Goal: Check status: Check status

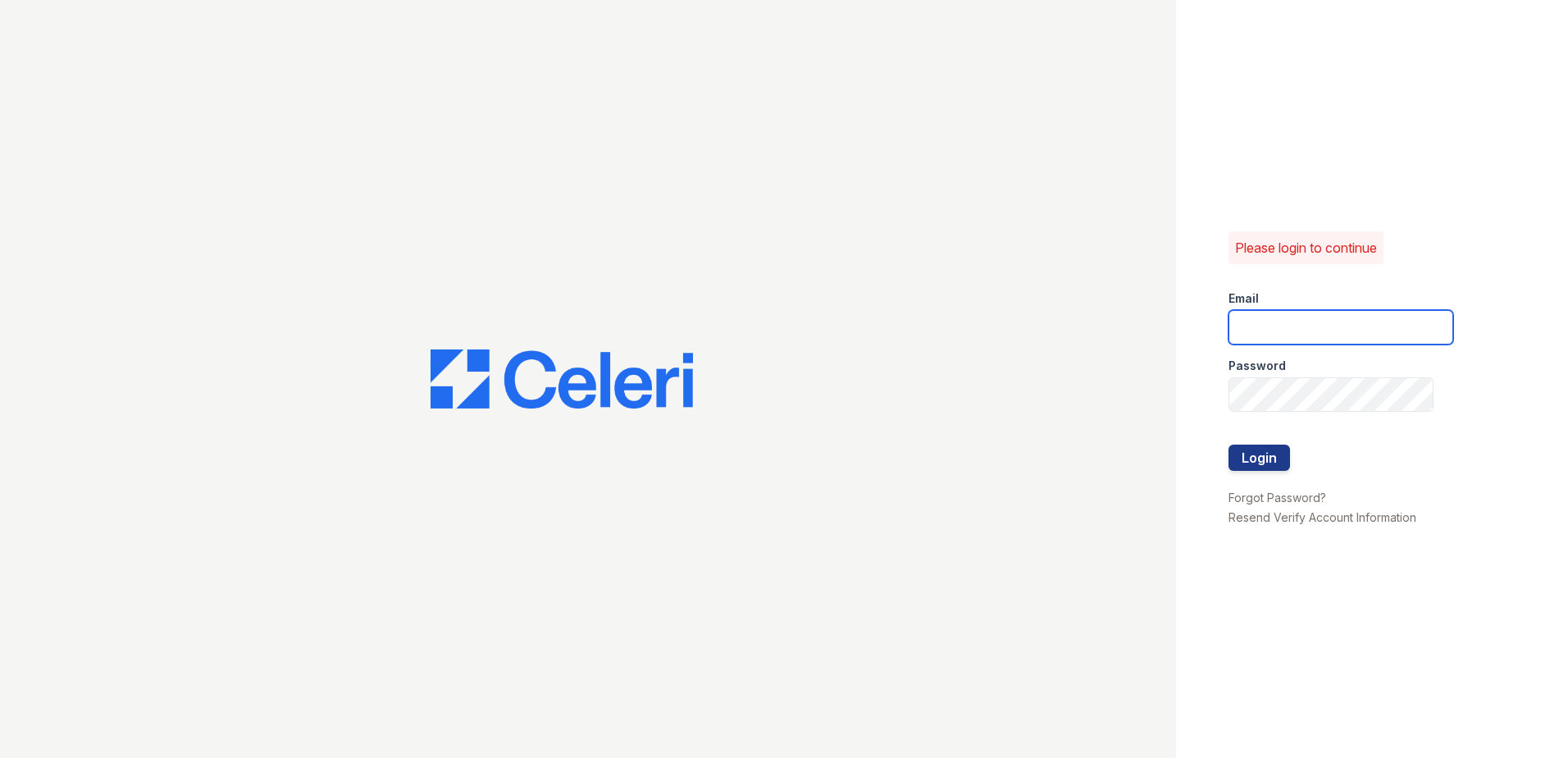
click at [1257, 322] on input "email" at bounding box center [1340, 327] width 225 height 34
type input "rthrasher@trinity-pm.com"
click at [1256, 463] on button "Login" at bounding box center [1259, 457] width 61 height 26
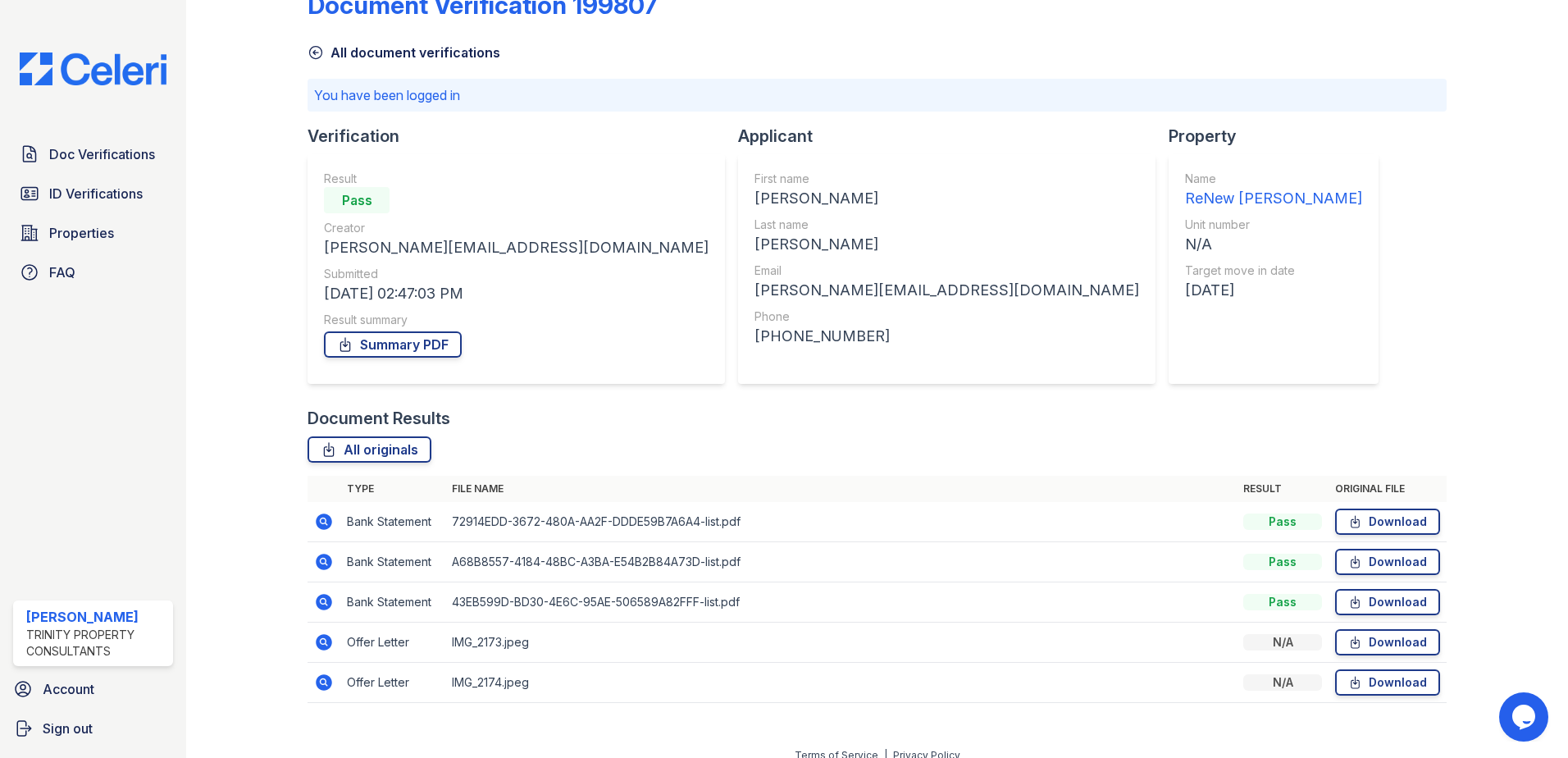
scroll to position [60, 0]
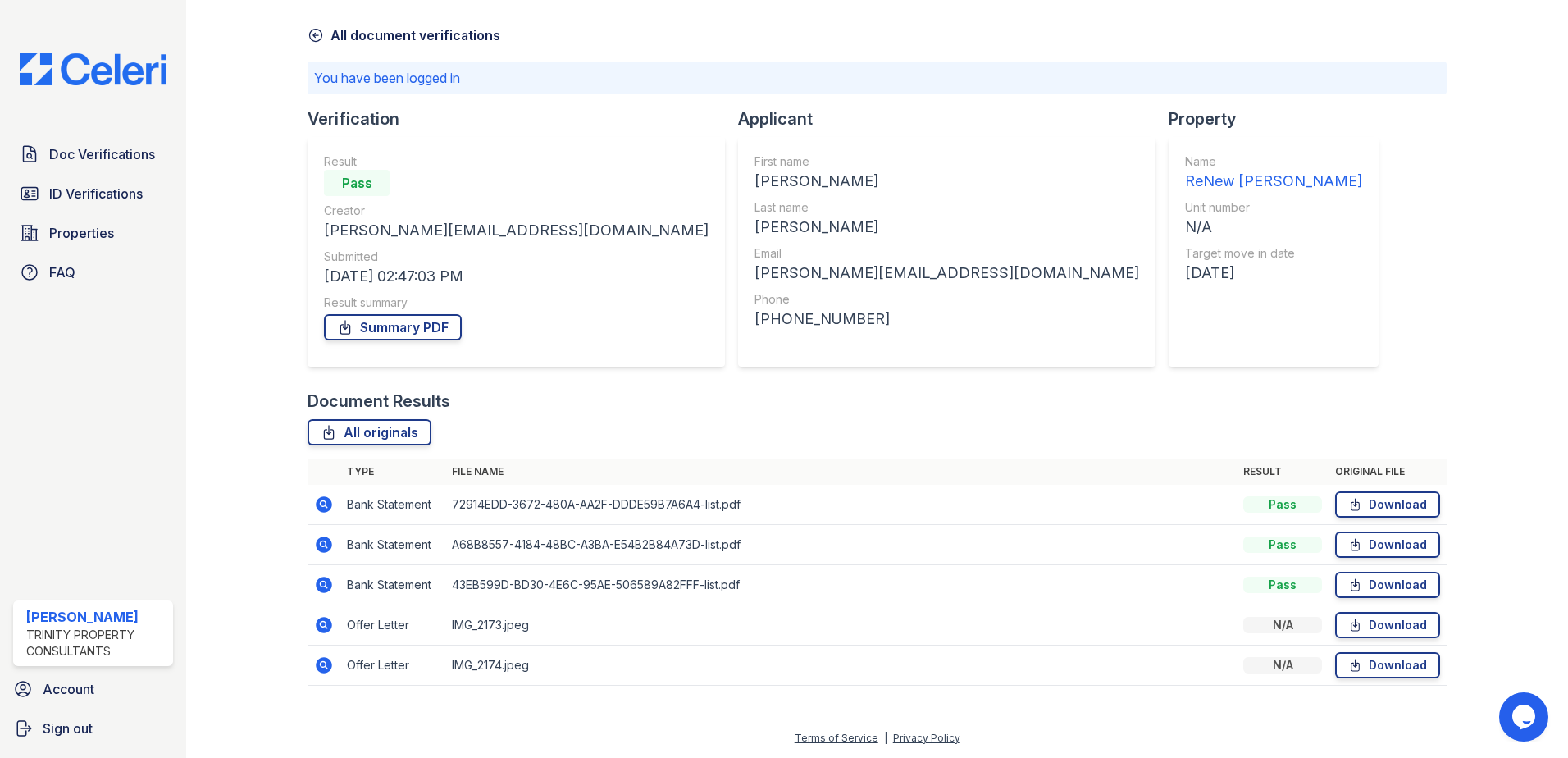
click at [322, 626] on icon at bounding box center [322, 624] width 4 height 4
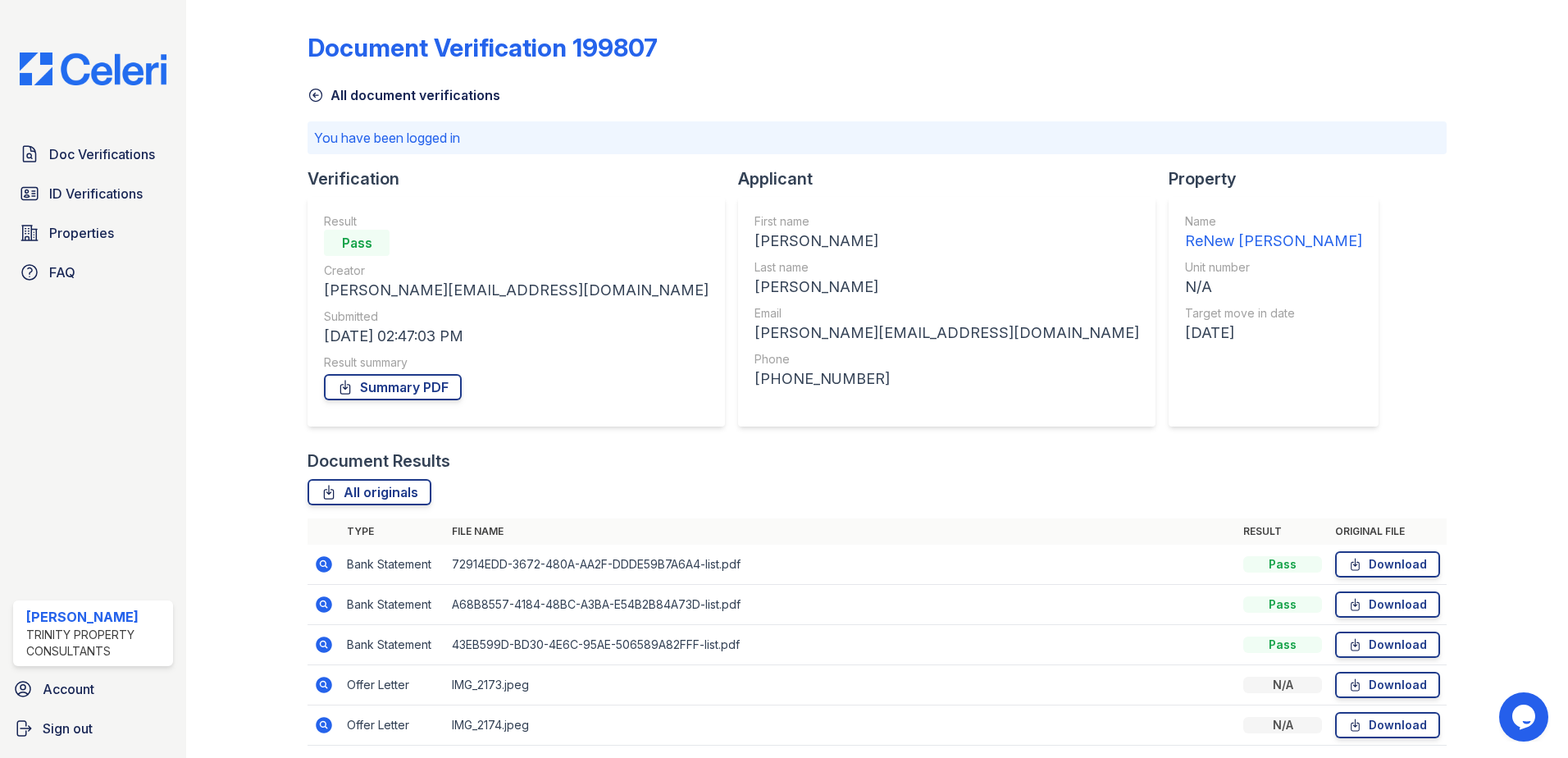
click at [318, 566] on icon at bounding box center [324, 565] width 17 height 17
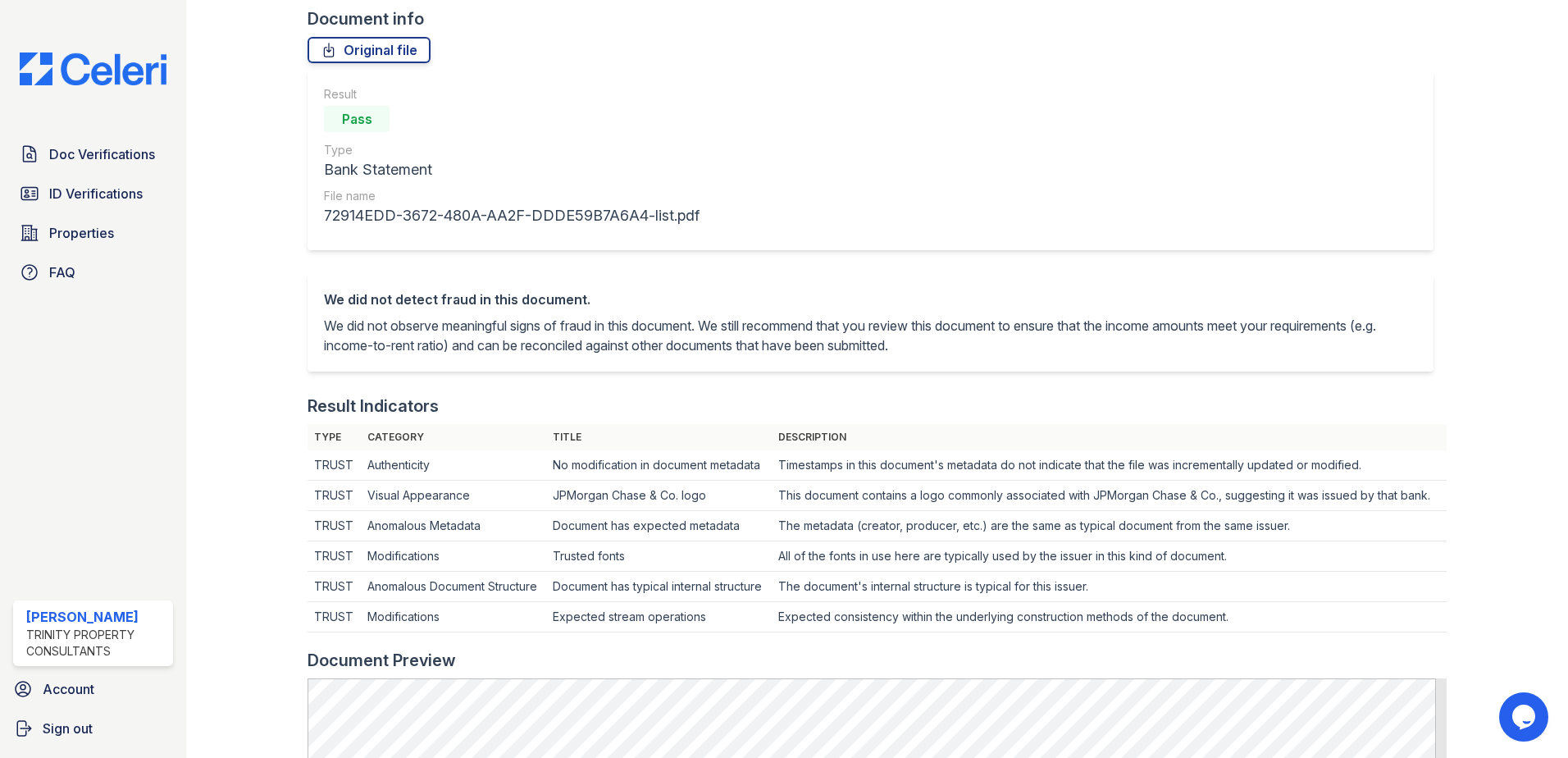
scroll to position [492, 0]
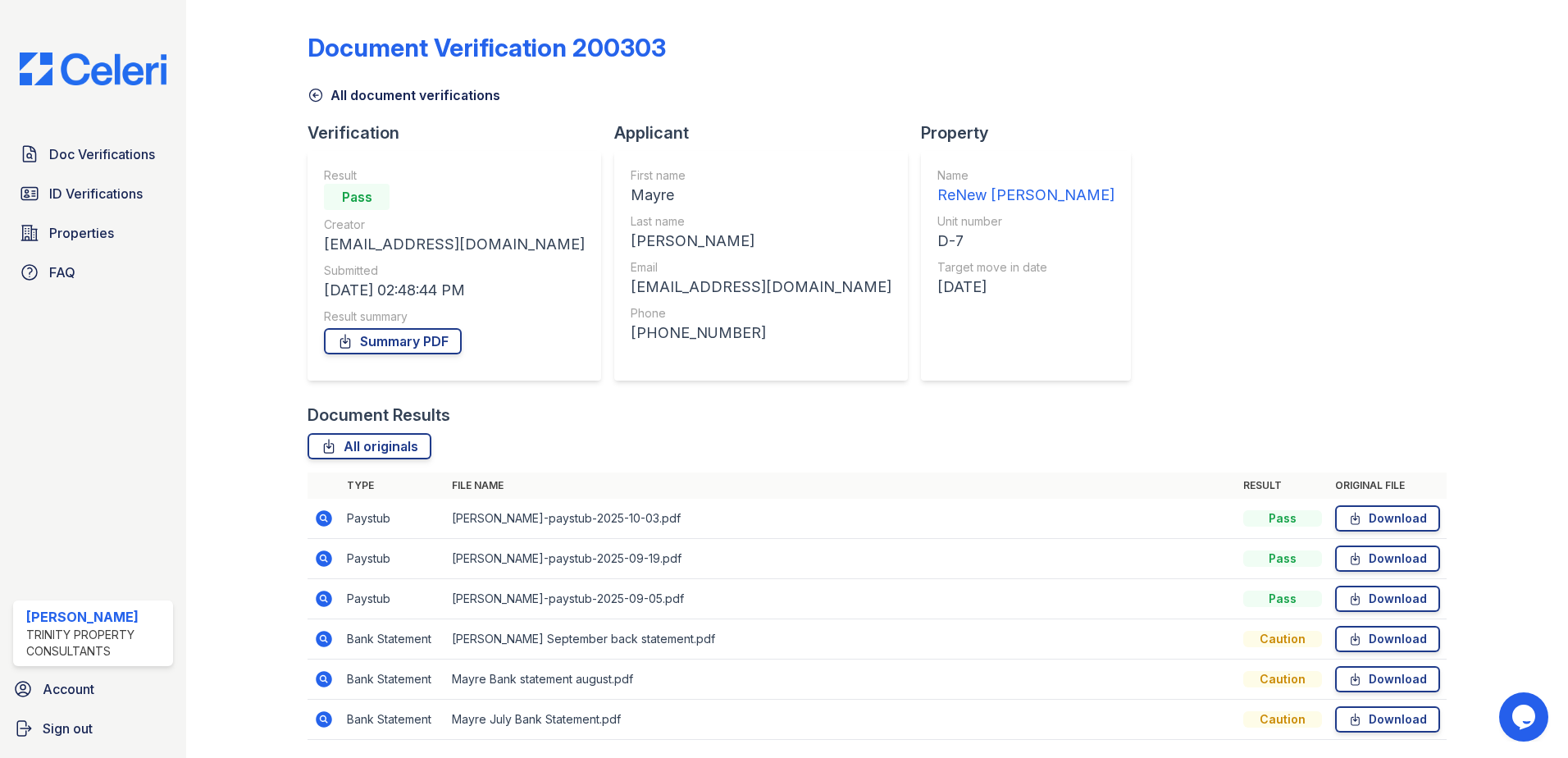
click at [327, 643] on icon at bounding box center [324, 639] width 17 height 17
click at [99, 156] on span "Doc Verifications" at bounding box center [102, 154] width 106 height 19
